Goal: Obtain resource: Obtain resource

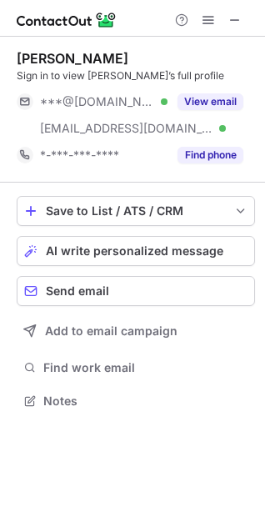
scroll to position [389, 265]
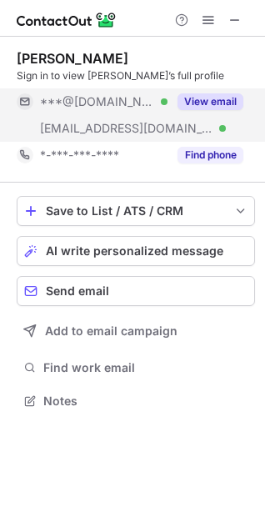
click at [197, 98] on button "View email" at bounding box center [211, 101] width 66 height 17
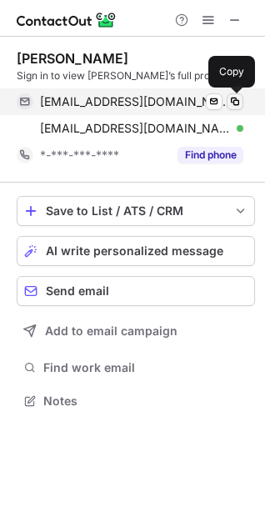
click at [236, 103] on span at bounding box center [235, 101] width 13 height 13
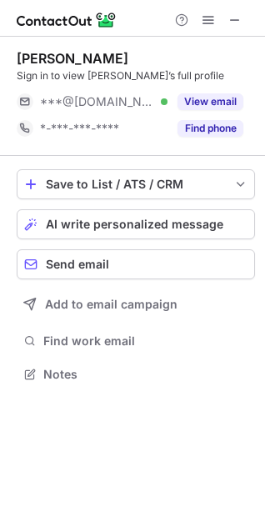
scroll to position [363, 265]
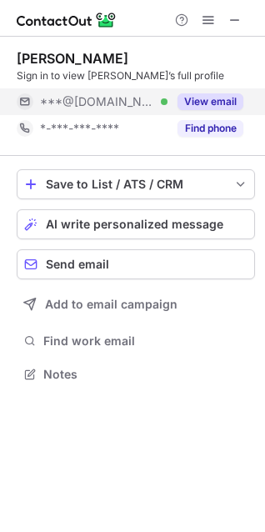
click at [213, 98] on button "View email" at bounding box center [211, 101] width 66 height 17
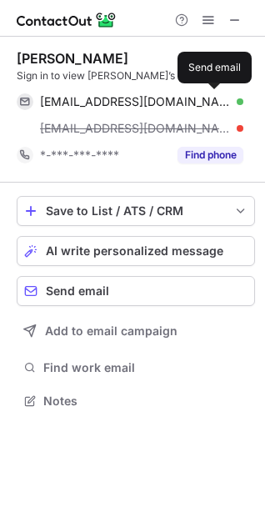
scroll to position [389, 265]
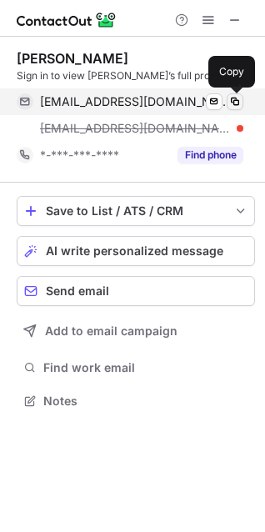
click at [234, 98] on span at bounding box center [235, 101] width 13 height 13
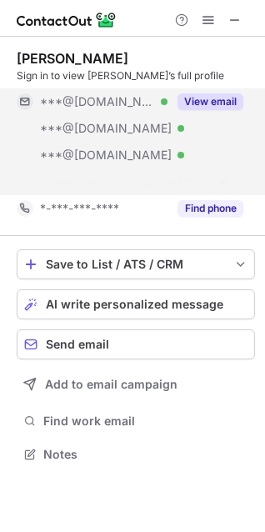
scroll to position [416, 265]
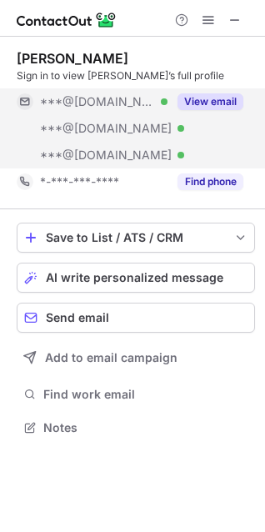
click at [219, 103] on button "View email" at bounding box center [211, 101] width 66 height 17
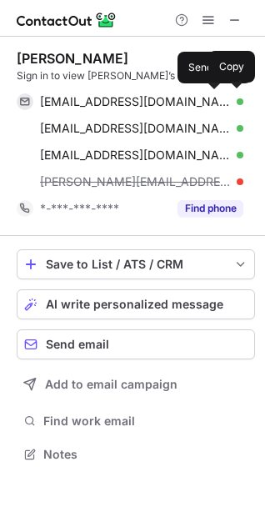
scroll to position [443, 265]
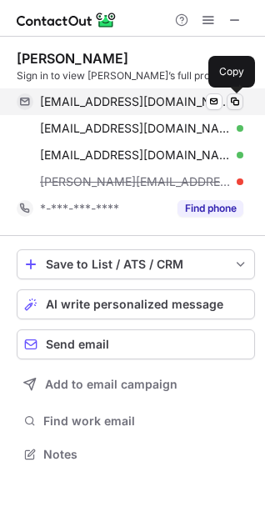
click at [233, 102] on span at bounding box center [235, 101] width 13 height 13
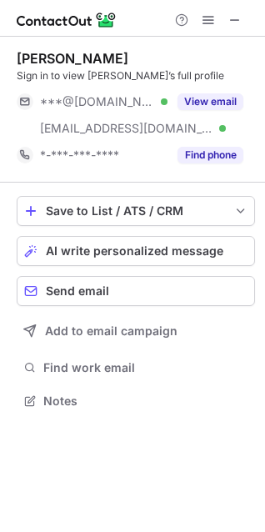
scroll to position [389, 265]
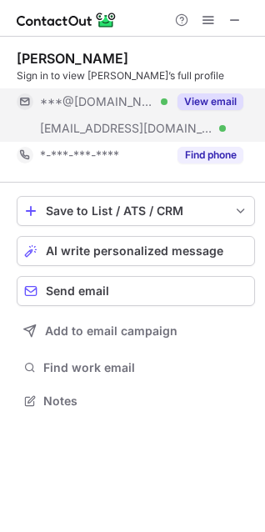
click at [203, 96] on button "View email" at bounding box center [211, 101] width 66 height 17
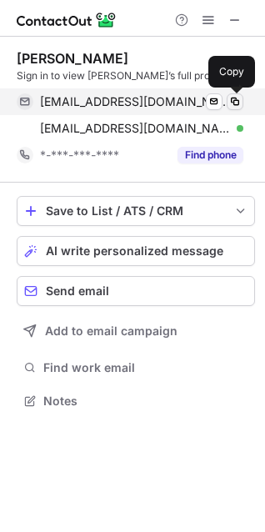
click at [230, 98] on span at bounding box center [235, 101] width 13 height 13
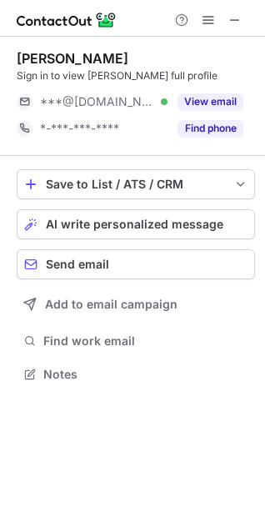
scroll to position [363, 265]
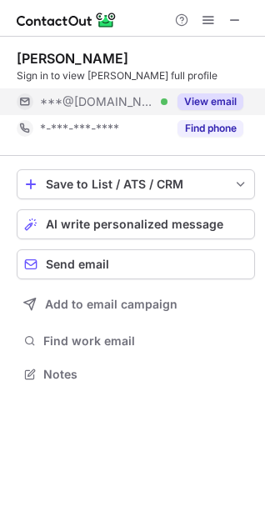
click at [208, 101] on button "View email" at bounding box center [211, 101] width 66 height 17
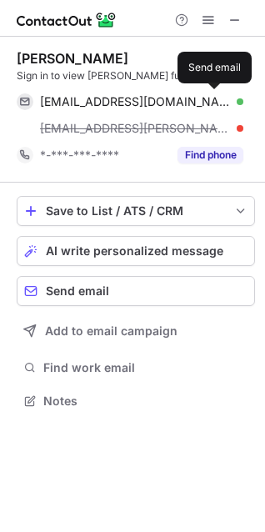
scroll to position [389, 265]
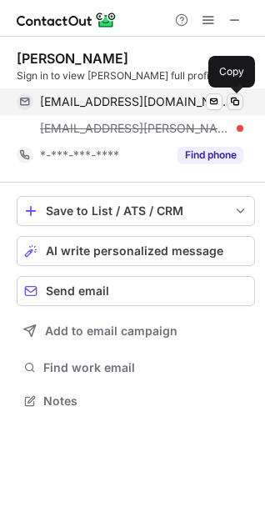
click at [235, 99] on span at bounding box center [235, 101] width 13 height 13
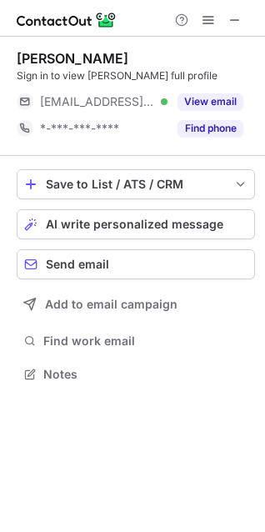
scroll to position [363, 265]
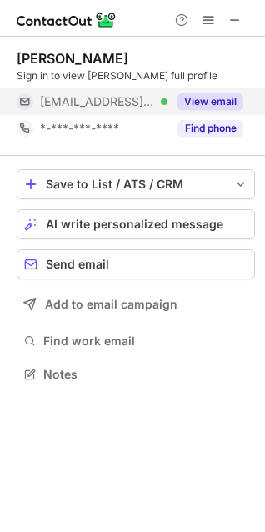
click at [208, 96] on button "View email" at bounding box center [211, 101] width 66 height 17
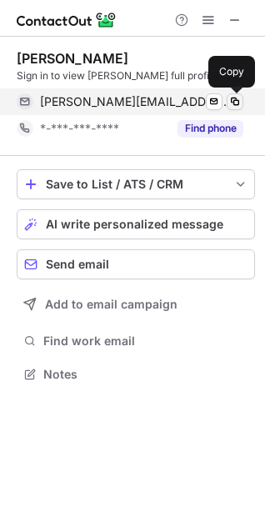
click at [239, 98] on span at bounding box center [235, 101] width 13 height 13
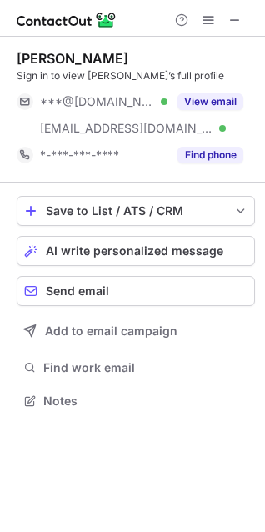
scroll to position [389, 265]
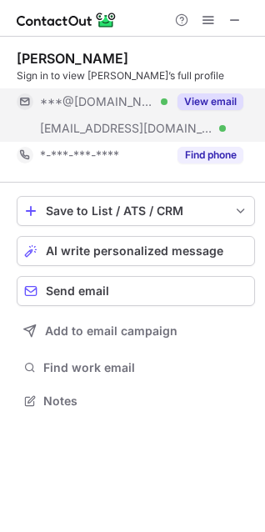
click at [200, 91] on div "View email" at bounding box center [206, 101] width 76 height 27
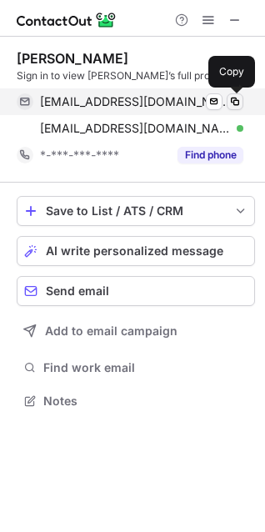
click at [230, 102] on span at bounding box center [235, 101] width 13 height 13
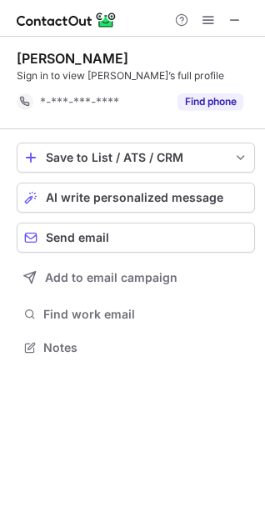
scroll to position [336, 265]
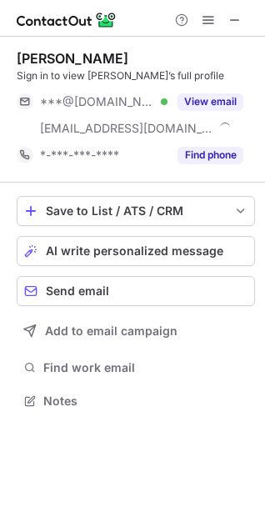
scroll to position [389, 265]
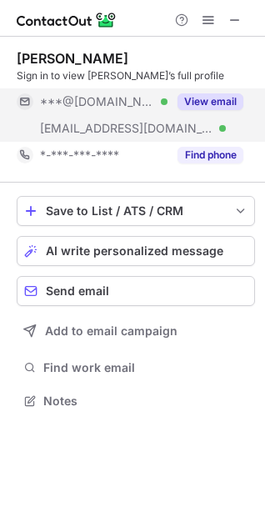
click at [205, 97] on button "View email" at bounding box center [211, 101] width 66 height 17
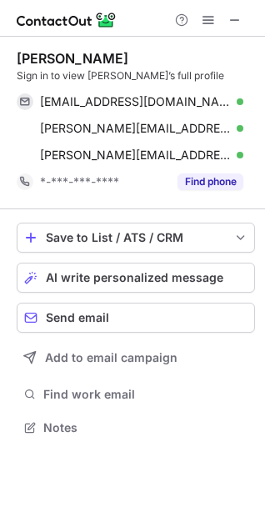
scroll to position [416, 265]
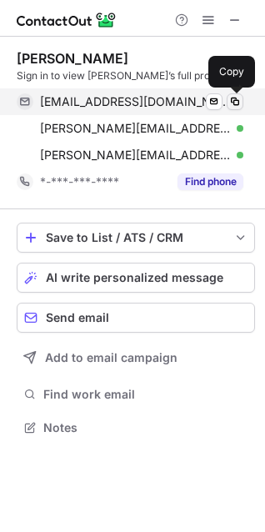
click at [234, 100] on span at bounding box center [235, 101] width 13 height 13
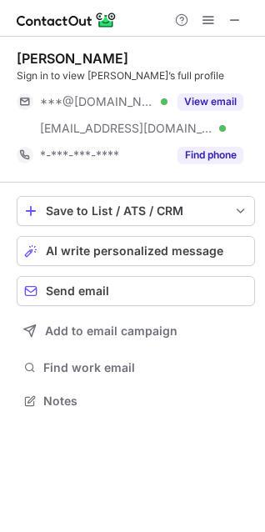
scroll to position [389, 265]
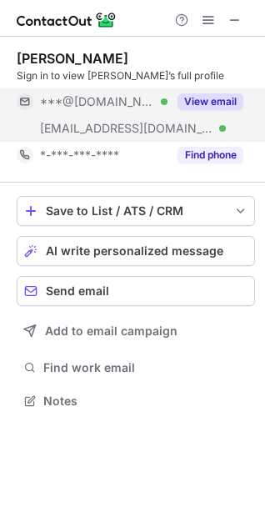
click at [227, 99] on button "View email" at bounding box center [211, 101] width 66 height 17
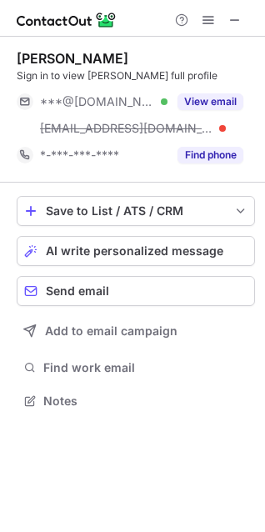
scroll to position [389, 265]
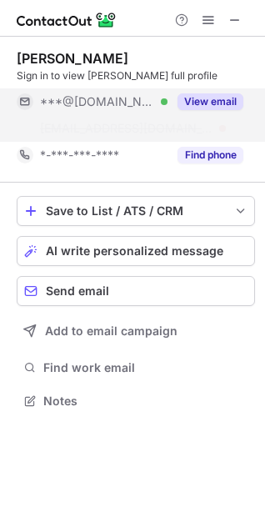
click at [239, 93] on button "View email" at bounding box center [211, 101] width 66 height 17
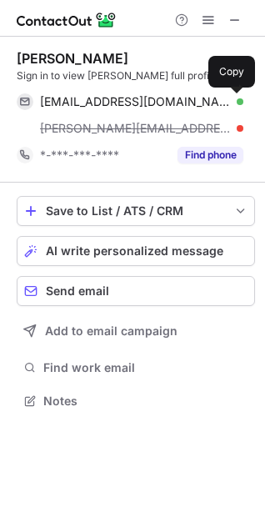
click at [239, 93] on button at bounding box center [235, 101] width 17 height 17
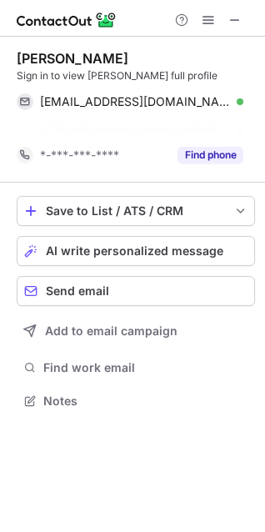
scroll to position [363, 265]
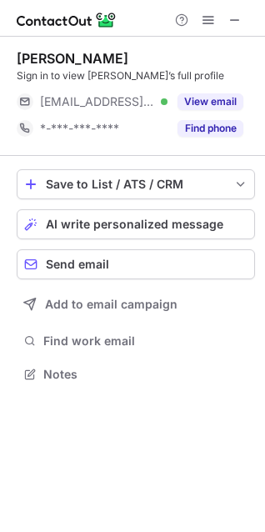
scroll to position [363, 265]
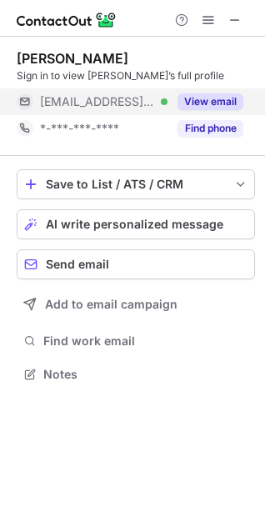
click at [215, 95] on button "View email" at bounding box center [211, 101] width 66 height 17
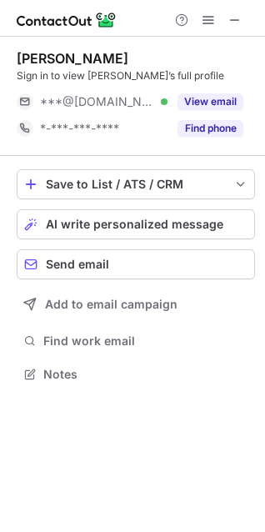
scroll to position [363, 265]
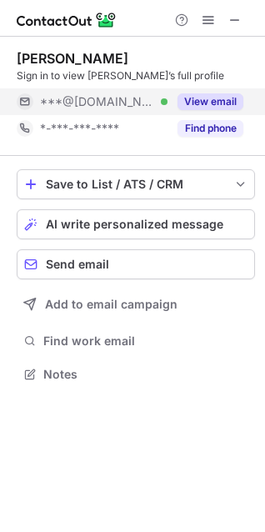
click at [217, 102] on button "View email" at bounding box center [211, 101] width 66 height 17
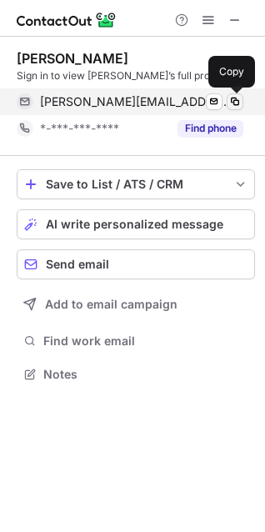
click at [232, 102] on span at bounding box center [235, 101] width 13 height 13
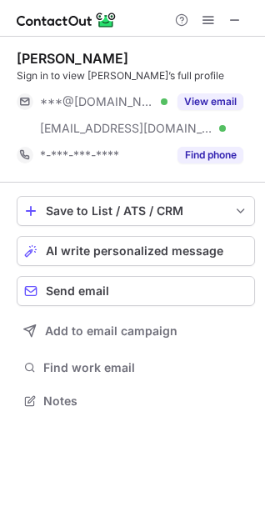
scroll to position [389, 265]
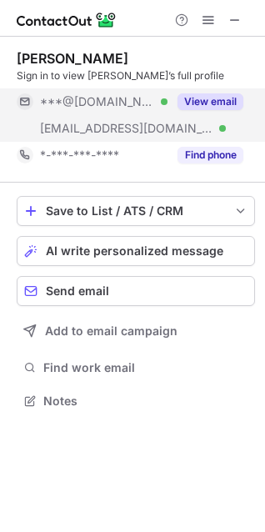
click at [227, 89] on div "View email" at bounding box center [206, 101] width 76 height 27
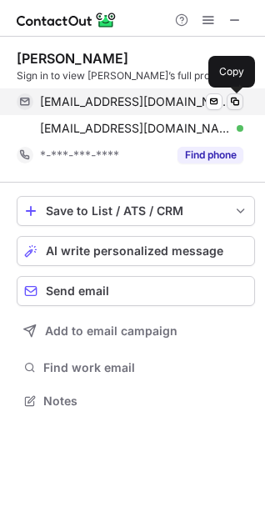
click at [232, 93] on button at bounding box center [235, 101] width 17 height 17
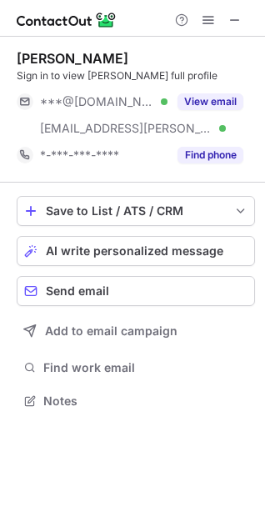
scroll to position [389, 265]
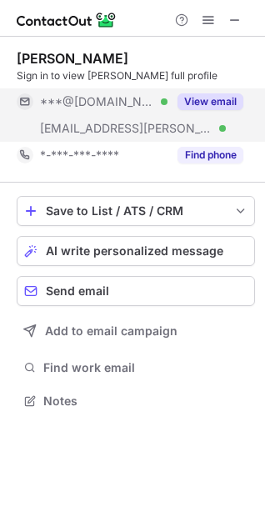
click at [221, 100] on button "View email" at bounding box center [211, 101] width 66 height 17
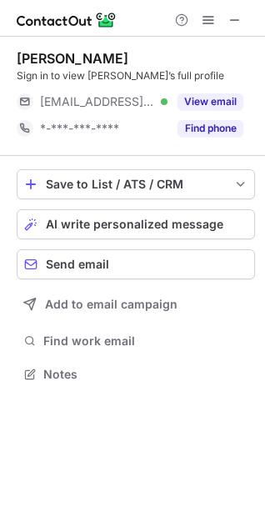
scroll to position [363, 265]
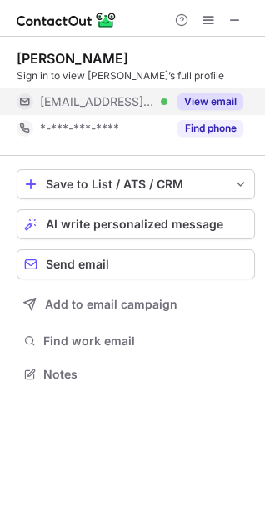
click at [212, 89] on div "View email" at bounding box center [206, 101] width 76 height 27
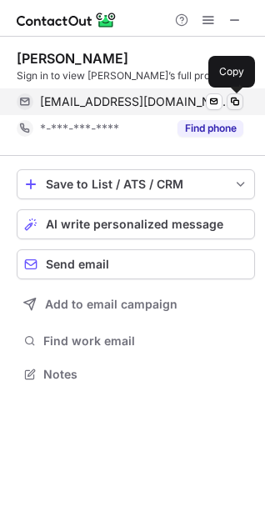
click at [242, 97] on button at bounding box center [235, 101] width 17 height 17
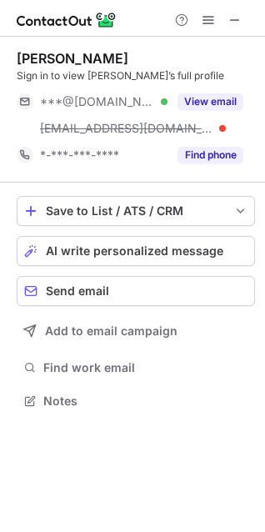
scroll to position [389, 265]
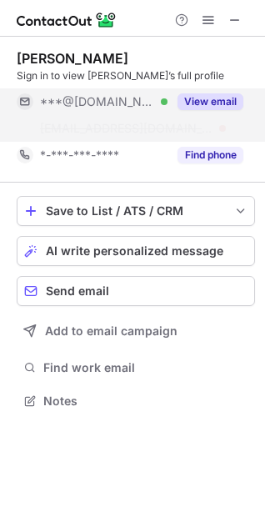
click at [224, 95] on button "View email" at bounding box center [211, 101] width 66 height 17
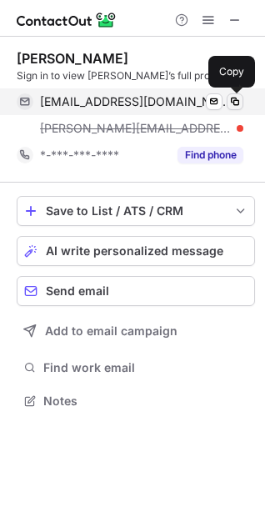
click at [231, 102] on span at bounding box center [235, 101] width 13 height 13
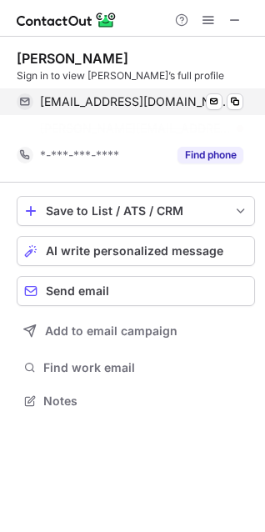
scroll to position [363, 265]
